Goal: Transaction & Acquisition: Purchase product/service

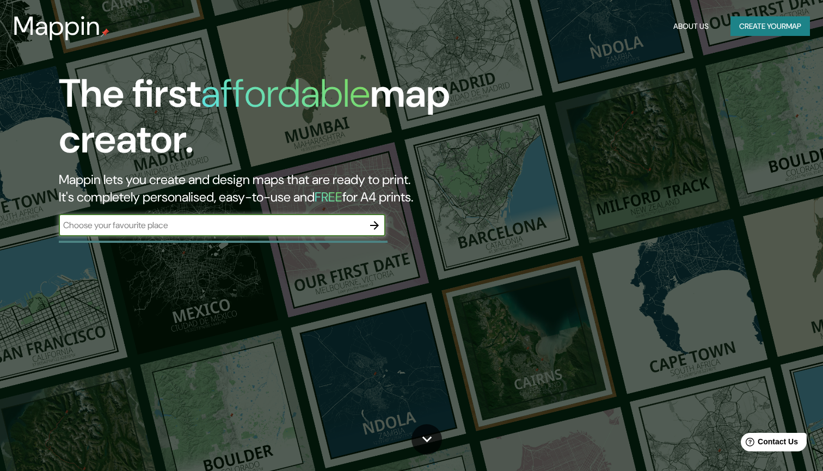
click at [272, 221] on input "text" at bounding box center [211, 225] width 305 height 13
type input "bogota"
click at [377, 227] on icon "button" at bounding box center [374, 225] width 13 height 13
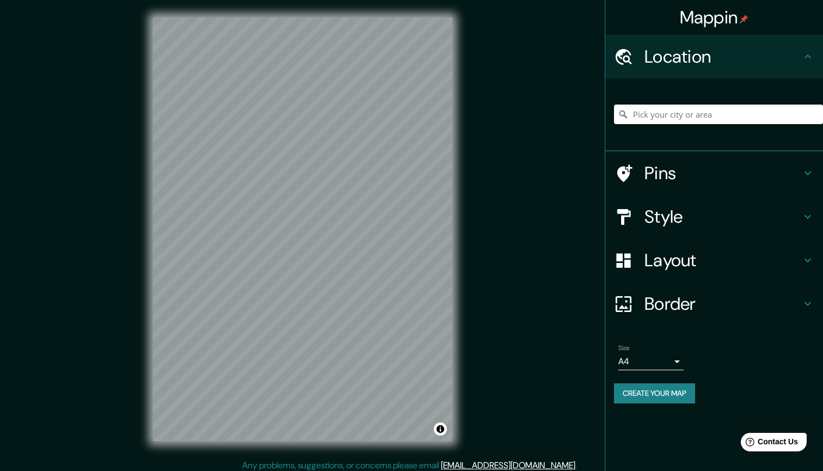
click at [693, 110] on input "Pick your city or area" at bounding box center [718, 114] width 209 height 20
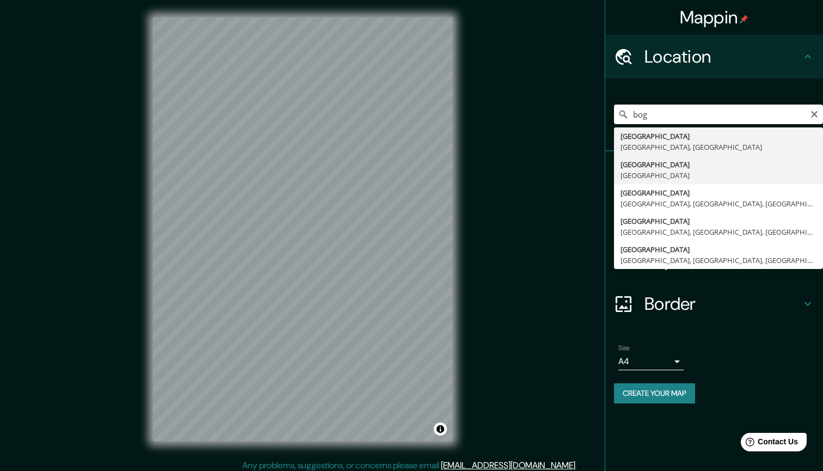
type input "[GEOGRAPHIC_DATA], [GEOGRAPHIC_DATA]"
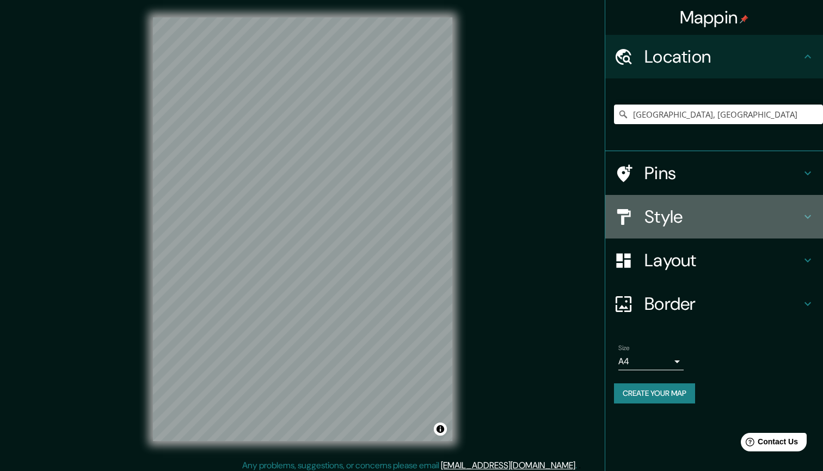
click at [720, 207] on h4 "Style" at bounding box center [722, 217] width 157 height 22
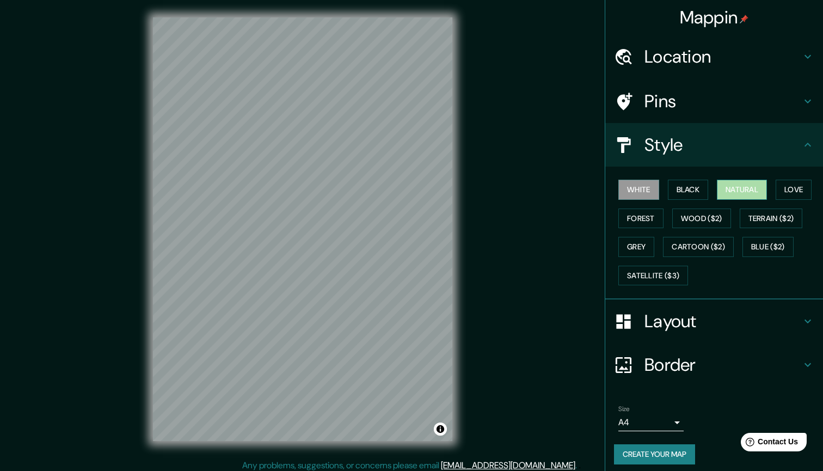
click at [752, 190] on button "Natural" at bounding box center [742, 190] width 50 height 20
click at [650, 215] on button "Forest" at bounding box center [640, 218] width 45 height 20
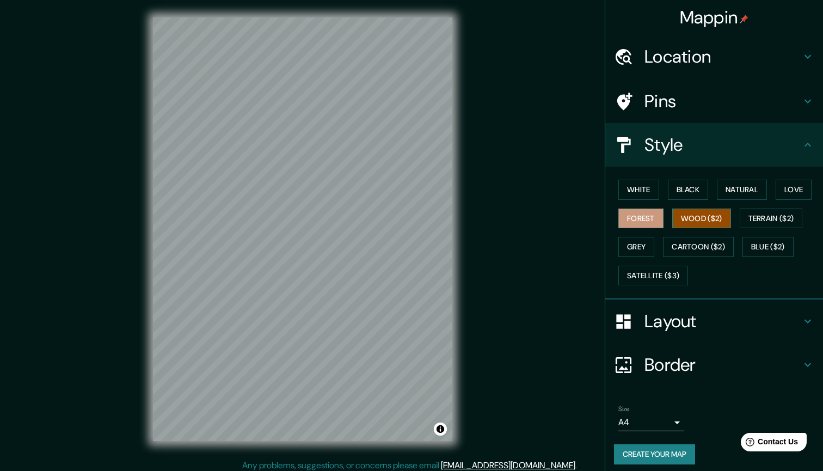
click at [693, 215] on button "Wood ($2)" at bounding box center [701, 218] width 59 height 20
click at [768, 217] on button "Terrain ($2)" at bounding box center [771, 218] width 63 height 20
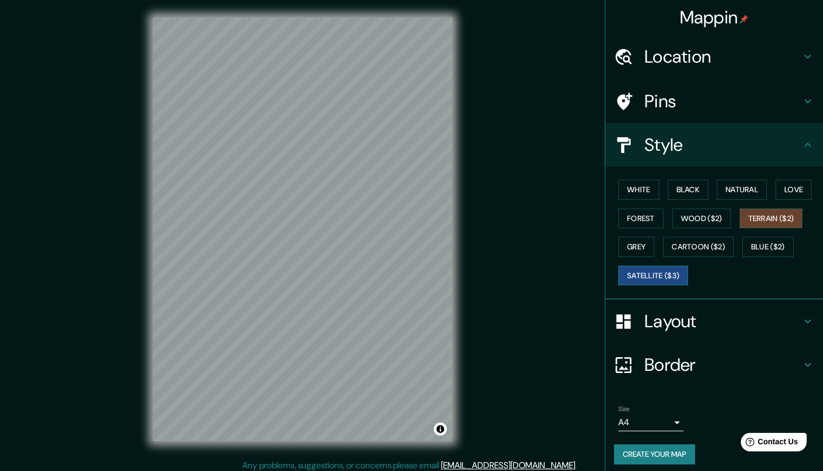
click at [666, 269] on button "Satellite ($3)" at bounding box center [653, 276] width 70 height 20
click at [643, 194] on button "White" at bounding box center [638, 190] width 41 height 20
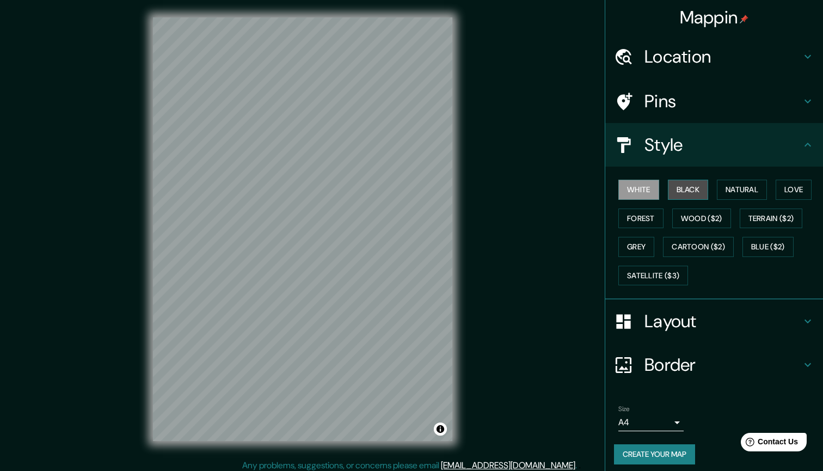
click at [686, 188] on button "Black" at bounding box center [688, 190] width 41 height 20
click at [737, 186] on button "Natural" at bounding box center [742, 190] width 50 height 20
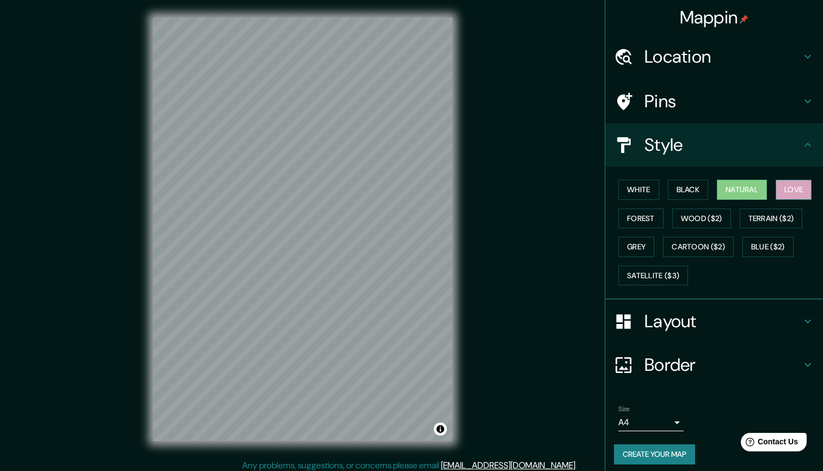
click at [790, 189] on button "Love" at bounding box center [794, 190] width 36 height 20
click at [634, 220] on button "Forest" at bounding box center [640, 218] width 45 height 20
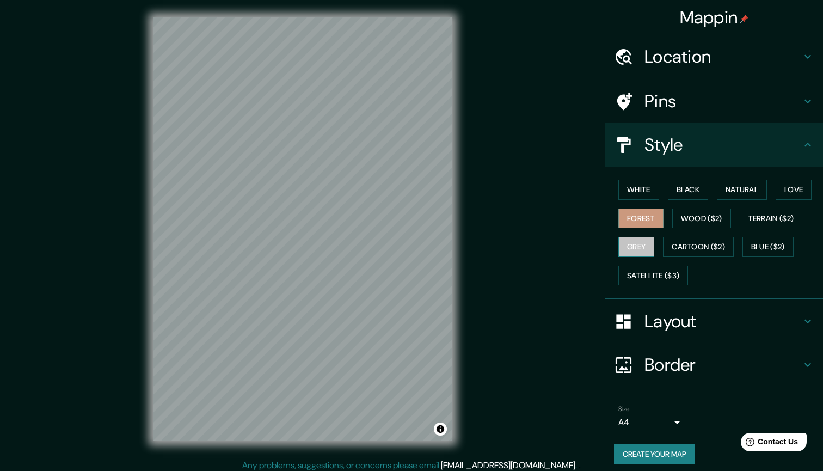
click at [636, 241] on button "Grey" at bounding box center [636, 247] width 36 height 20
click at [696, 214] on button "Wood ($2)" at bounding box center [701, 218] width 59 height 20
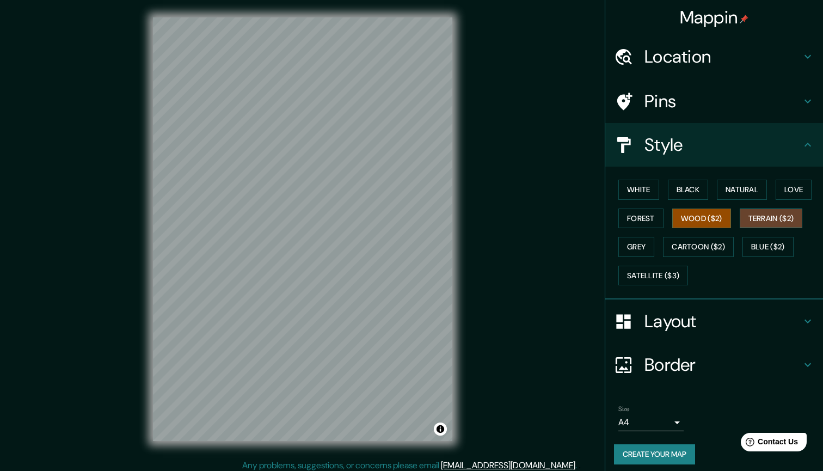
click at [768, 213] on button "Terrain ($2)" at bounding box center [771, 218] width 63 height 20
click at [753, 242] on button "Blue ($2)" at bounding box center [767, 247] width 51 height 20
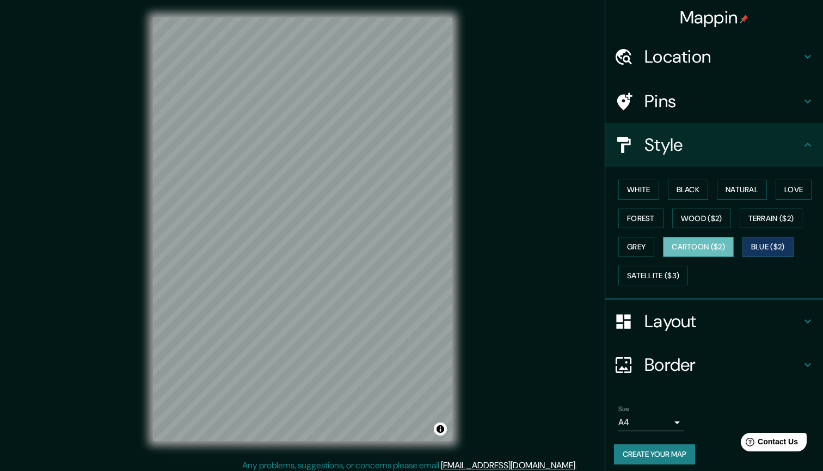
click at [700, 244] on button "Cartoon ($2)" at bounding box center [698, 247] width 71 height 20
click at [650, 248] on button "Grey" at bounding box center [636, 247] width 36 height 20
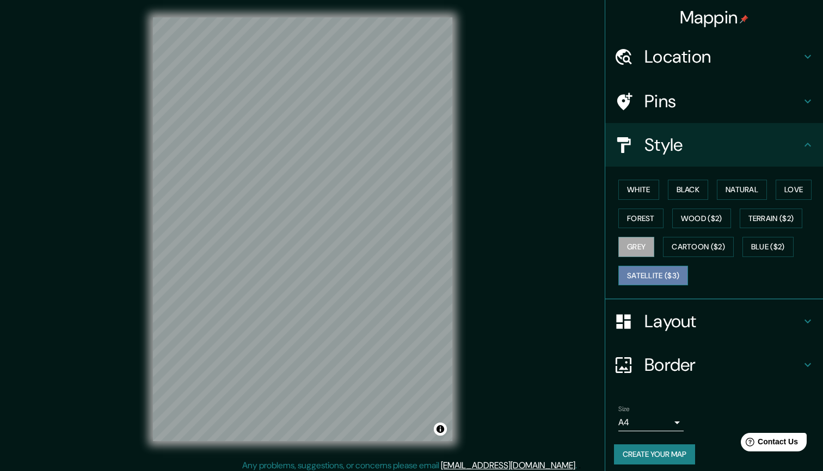
click at [648, 267] on button "Satellite ($3)" at bounding box center [653, 276] width 70 height 20
click at [776, 241] on button "Blue ($2)" at bounding box center [767, 247] width 51 height 20
click at [668, 280] on button "Satellite ($3)" at bounding box center [653, 276] width 70 height 20
click at [642, 246] on button "Grey" at bounding box center [636, 247] width 36 height 20
click at [647, 217] on button "Forest" at bounding box center [640, 218] width 45 height 20
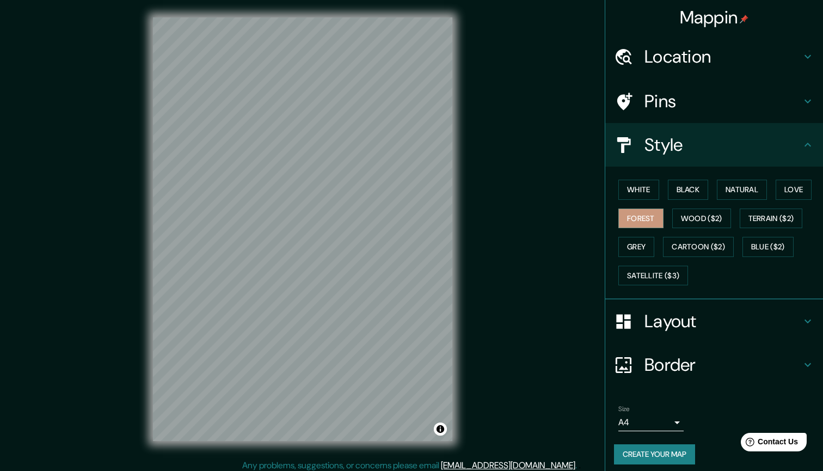
click at [718, 193] on div "White Black Natural Love Forest Wood ($2) Terrain ($2) Grey Cartoon ($2) Blue (…" at bounding box center [718, 232] width 209 height 114
click at [783, 193] on button "Love" at bounding box center [794, 190] width 36 height 20
click at [781, 220] on button "Terrain ($2)" at bounding box center [771, 218] width 63 height 20
click at [768, 245] on button "Blue ($2)" at bounding box center [767, 247] width 51 height 20
click at [287, 4] on div "© Mapbox © OpenStreetMap Improve this map" at bounding box center [303, 229] width 334 height 459
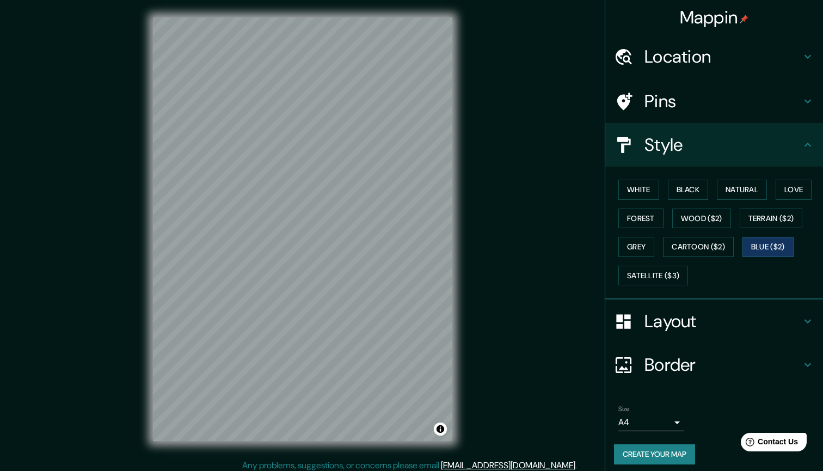
click at [291, 1] on div "© Mapbox © OpenStreetMap Improve this map" at bounding box center [303, 229] width 334 height 459
click at [479, 236] on div "Mappin Location [GEOGRAPHIC_DATA], [GEOGRAPHIC_DATA] Pins Style White Black Nat…" at bounding box center [411, 238] width 823 height 476
